Goal: Information Seeking & Learning: Understand process/instructions

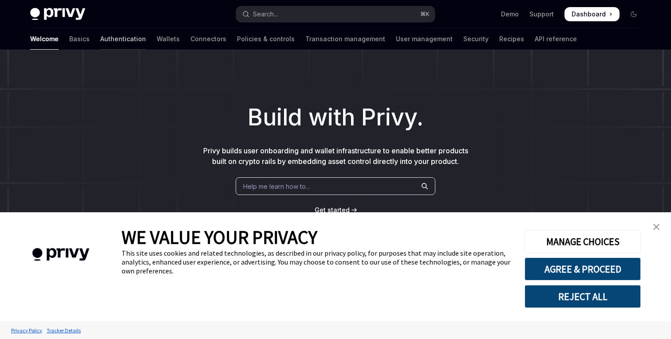
click at [100, 39] on link "Authentication" at bounding box center [123, 38] width 46 height 21
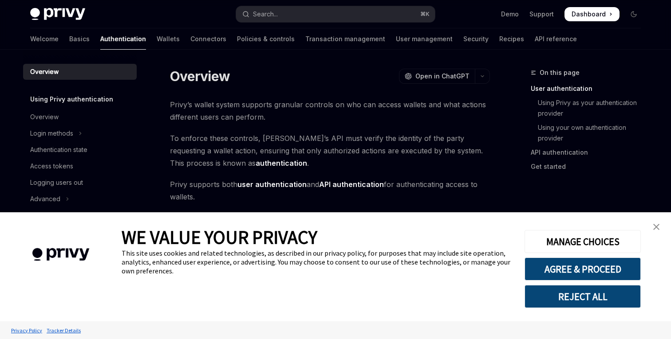
click at [658, 228] on img "close banner" at bounding box center [656, 227] width 6 height 6
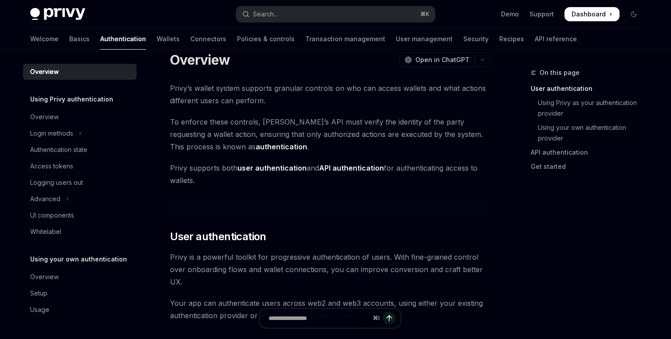
scroll to position [22, 0]
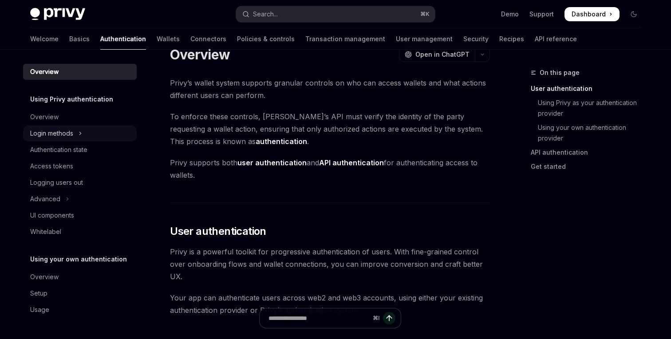
click at [64, 134] on div "Login methods" at bounding box center [51, 133] width 43 height 11
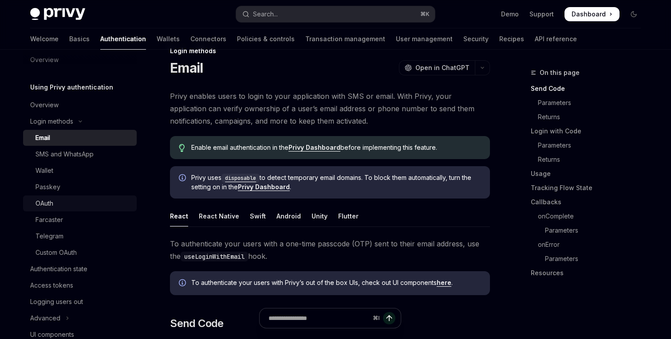
scroll to position [13, 0]
click at [95, 209] on link "OAuth" at bounding box center [80, 203] width 114 height 16
type textarea "*"
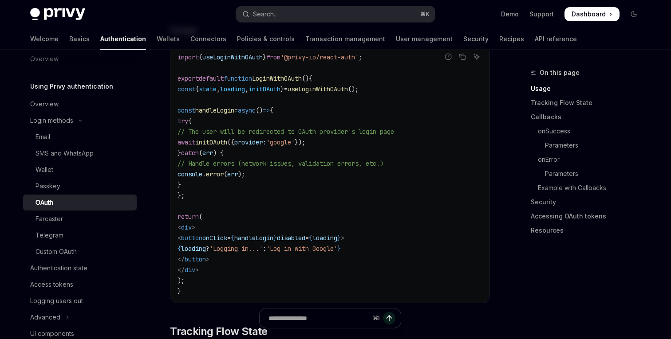
scroll to position [556, 0]
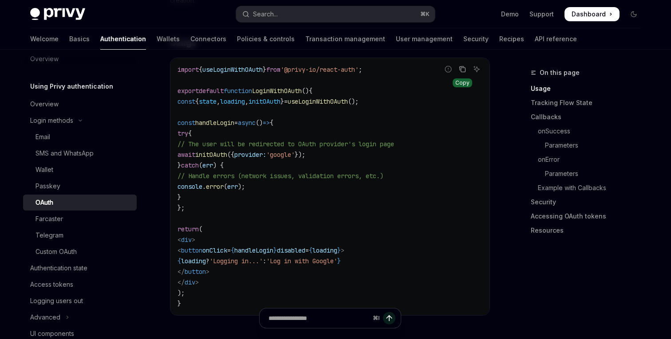
click at [463, 66] on button "Copy the contents from the code block" at bounding box center [463, 69] width 12 height 12
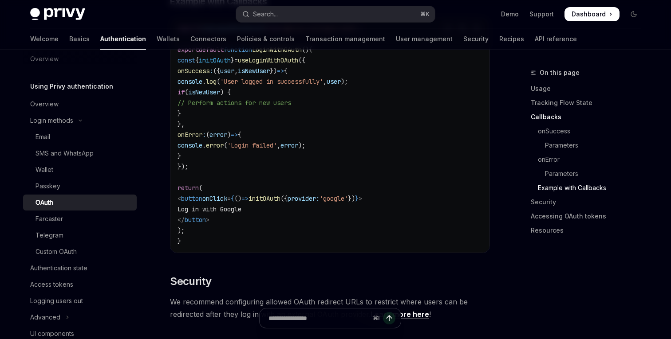
scroll to position [1694, 0]
